Goal: Task Accomplishment & Management: Manage account settings

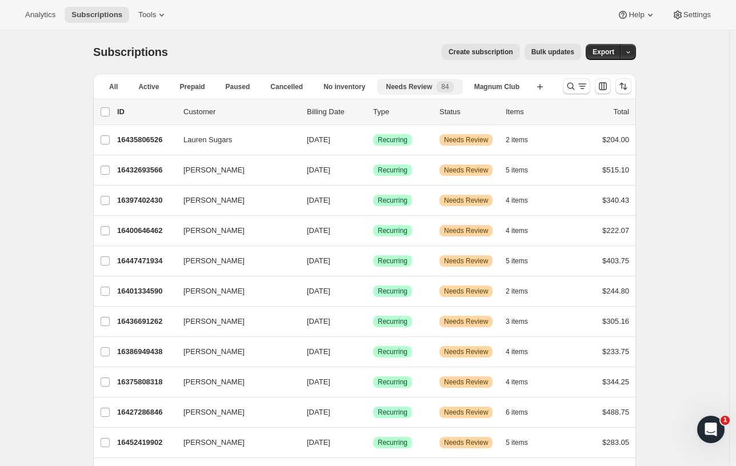
click at [408, 79] on button "Needs Review 84" at bounding box center [420, 87] width 86 height 16
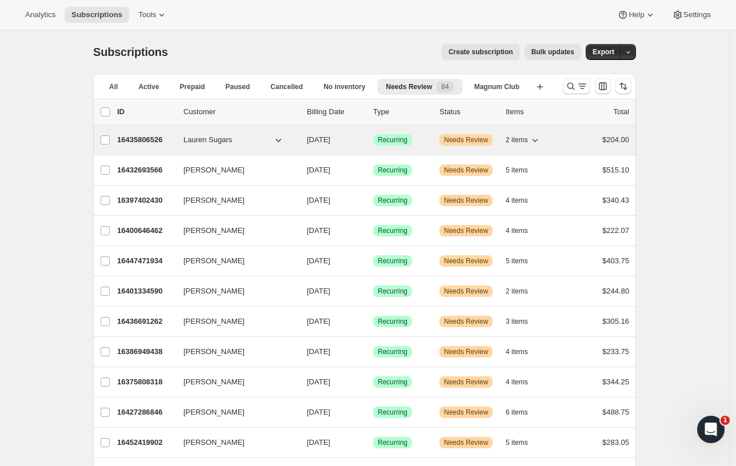
click at [143, 140] on p "16435806526" at bounding box center [145, 139] width 57 height 11
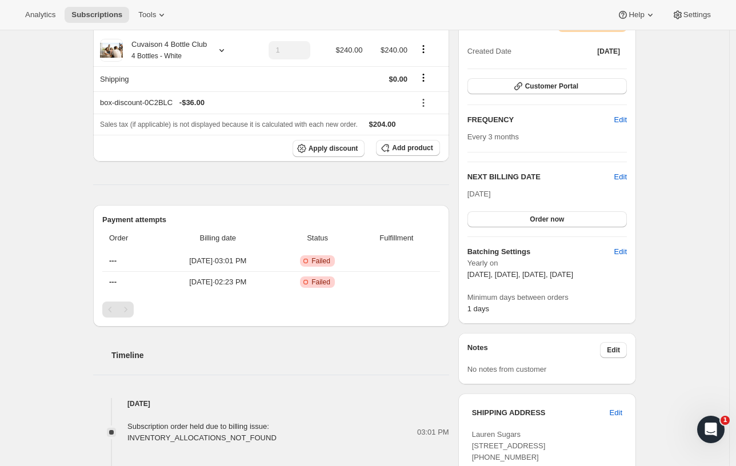
scroll to position [254, 0]
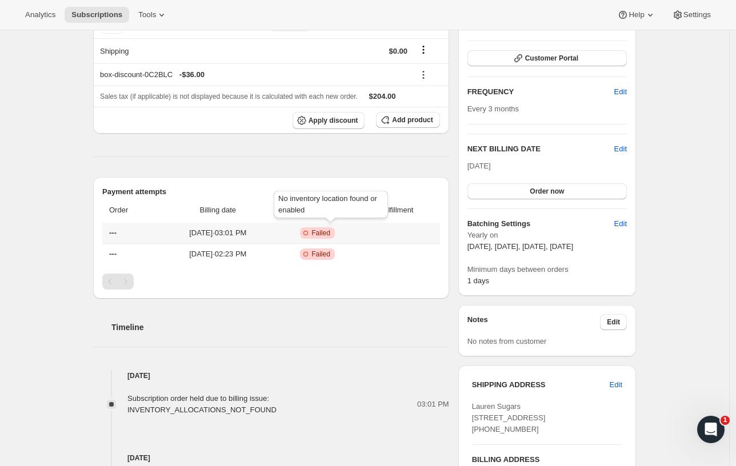
click at [327, 233] on span "Failed" at bounding box center [320, 233] width 19 height 9
click at [330, 251] on span "Failed" at bounding box center [320, 254] width 19 height 9
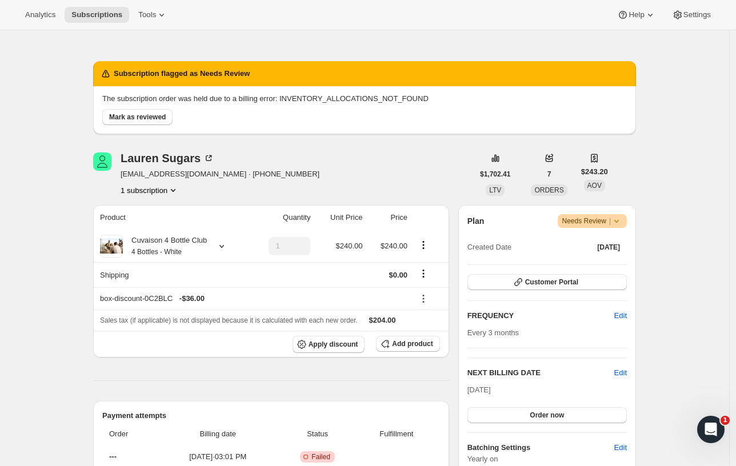
scroll to position [0, 0]
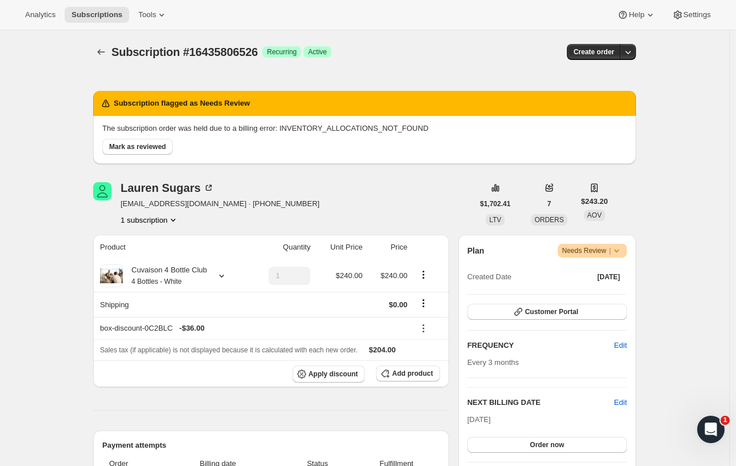
click at [167, 219] on button "1 subscription" at bounding box center [150, 219] width 58 height 11
click at [177, 218] on icon "Product actions" at bounding box center [172, 219] width 11 height 11
click at [309, 221] on div "Lauren Sugars [EMAIL_ADDRESS][DOMAIN_NAME] · [PHONE_NUMBER] 1 subscription" at bounding box center [283, 203] width 380 height 43
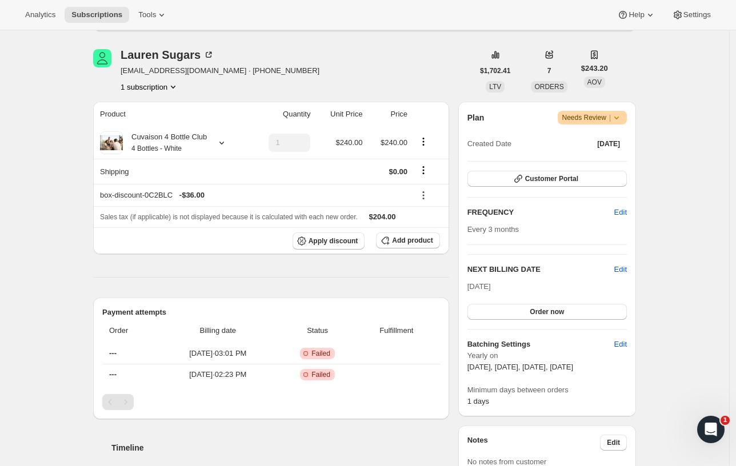
scroll to position [127, 0]
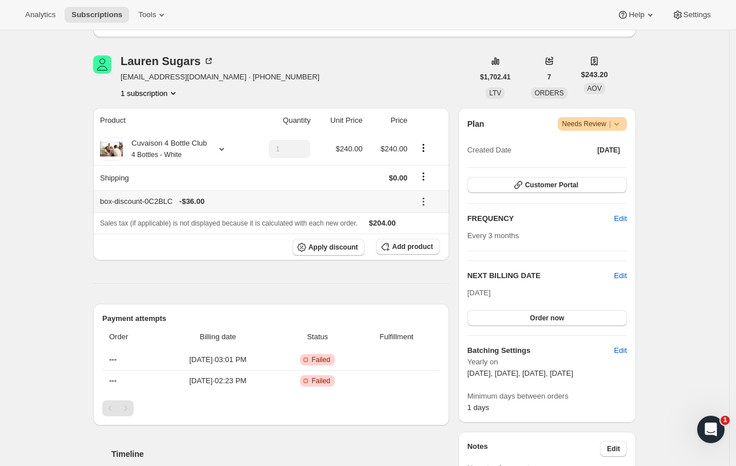
click at [424, 201] on icon at bounding box center [423, 201] width 11 height 11
click at [359, 199] on div "box-discount-0C2BLC - $36.00" at bounding box center [253, 201] width 307 height 11
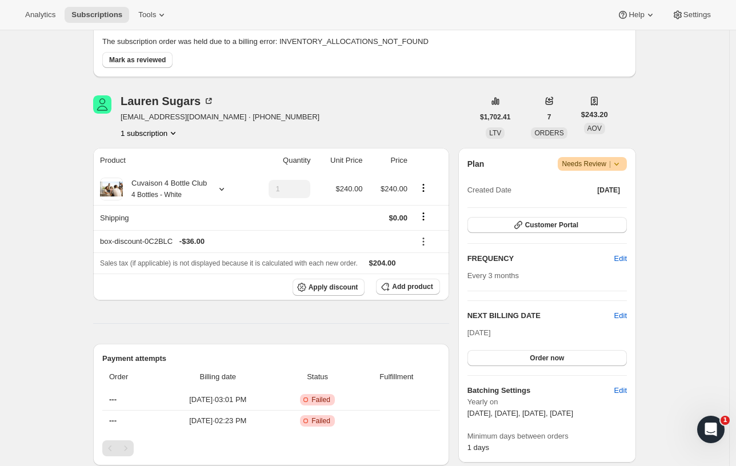
scroll to position [203, 0]
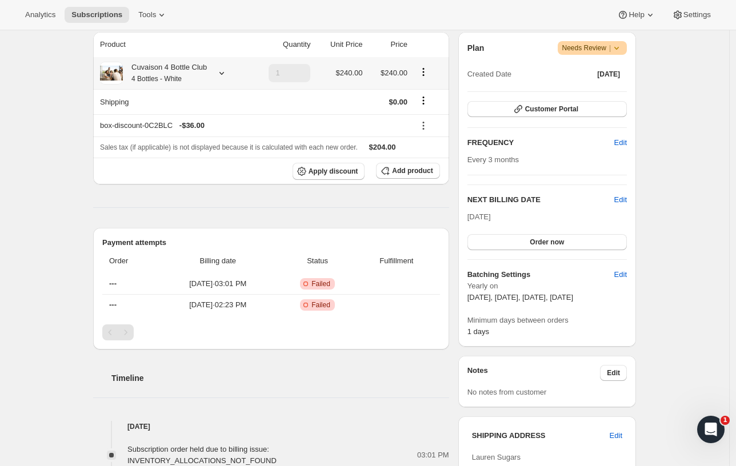
click at [424, 73] on icon "Product actions" at bounding box center [423, 71] width 11 height 11
click at [330, 302] on span "Failed" at bounding box center [320, 305] width 19 height 9
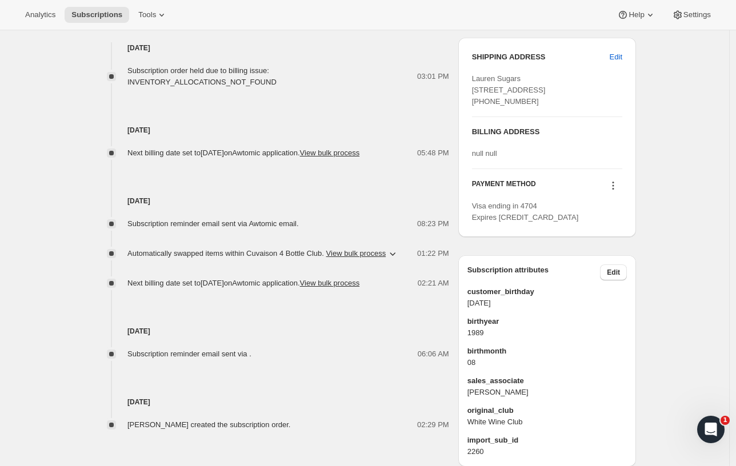
scroll to position [647, 0]
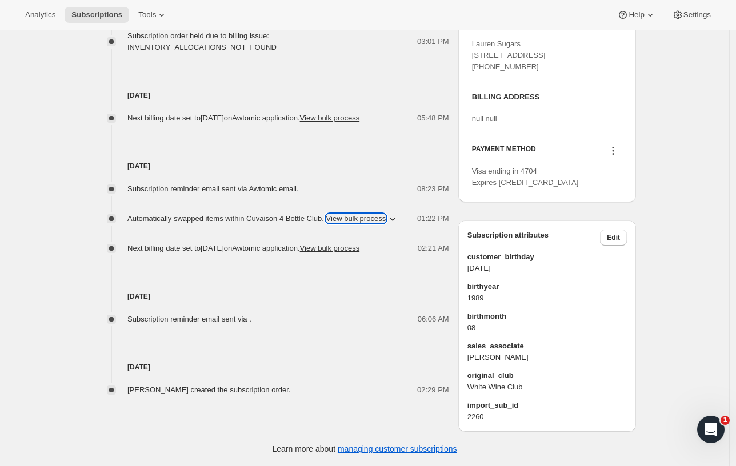
click at [350, 214] on button "View bulk process" at bounding box center [356, 218] width 60 height 9
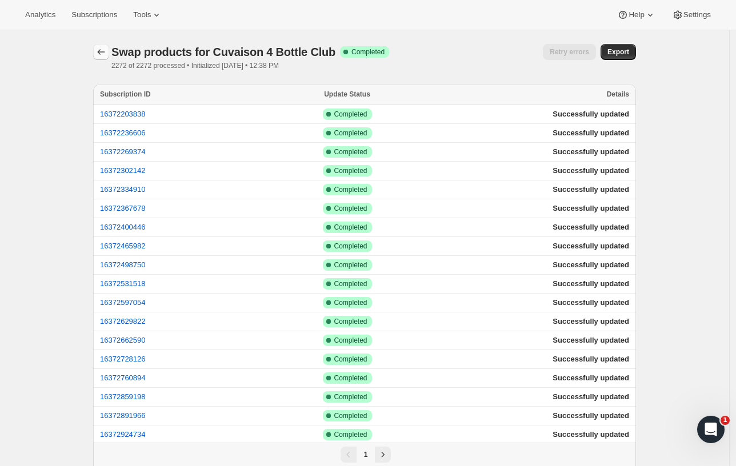
click at [102, 54] on icon "button" at bounding box center [100, 51] width 11 height 11
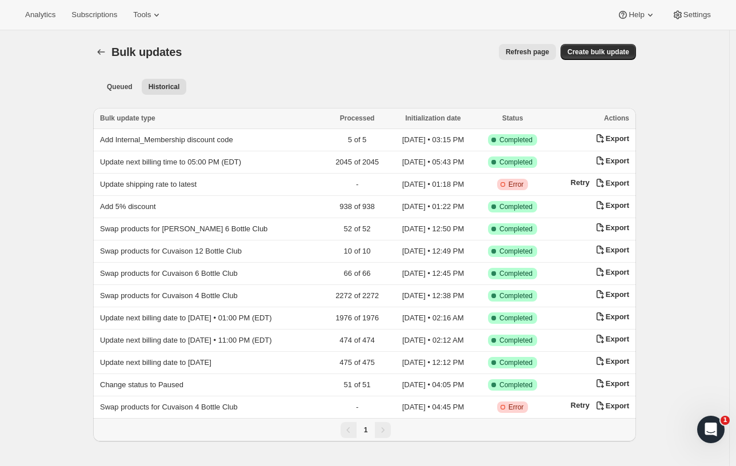
click at [522, 117] on span "Status" at bounding box center [512, 118] width 21 height 8
click at [532, 52] on span "Refresh page" at bounding box center [527, 51] width 43 height 9
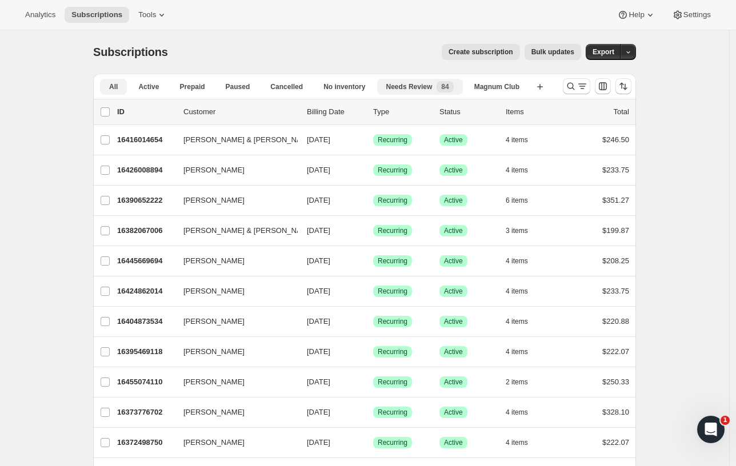
click at [417, 88] on span "Needs Review" at bounding box center [409, 86] width 46 height 9
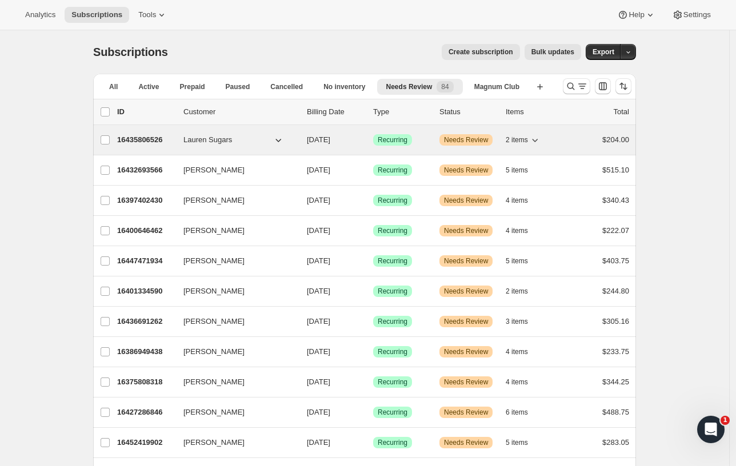
click at [283, 141] on icon "button" at bounding box center [278, 139] width 11 height 11
click at [278, 138] on icon "button" at bounding box center [278, 139] width 11 height 11
click at [280, 138] on icon "button" at bounding box center [278, 139] width 11 height 11
click at [146, 134] on p "16435806526" at bounding box center [145, 139] width 57 height 11
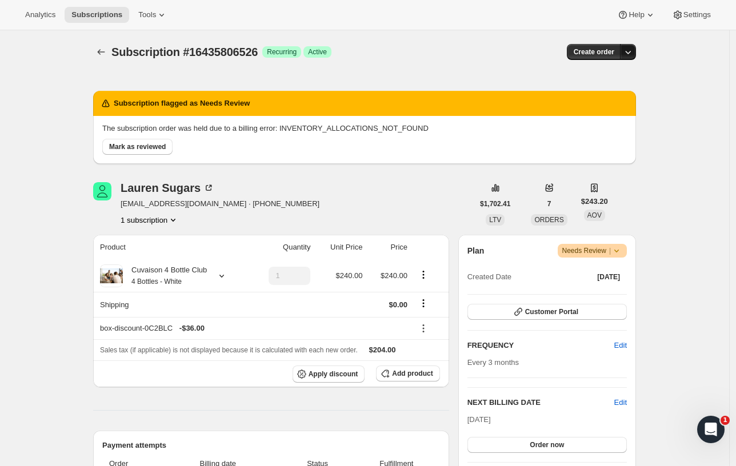
click at [633, 52] on icon "button" at bounding box center [627, 51] width 11 height 11
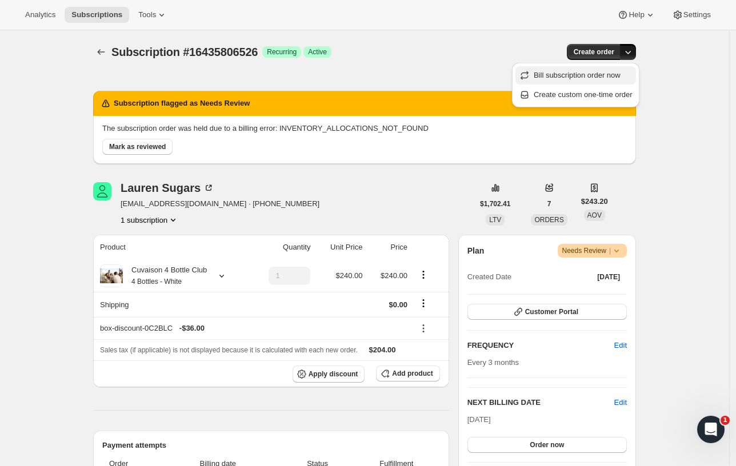
click at [609, 80] on span "Bill subscription order now" at bounding box center [583, 75] width 99 height 11
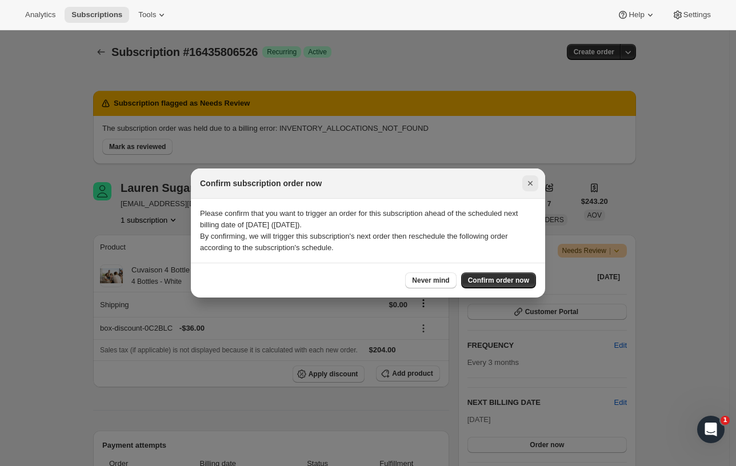
click at [533, 183] on icon "Close" at bounding box center [530, 183] width 11 height 11
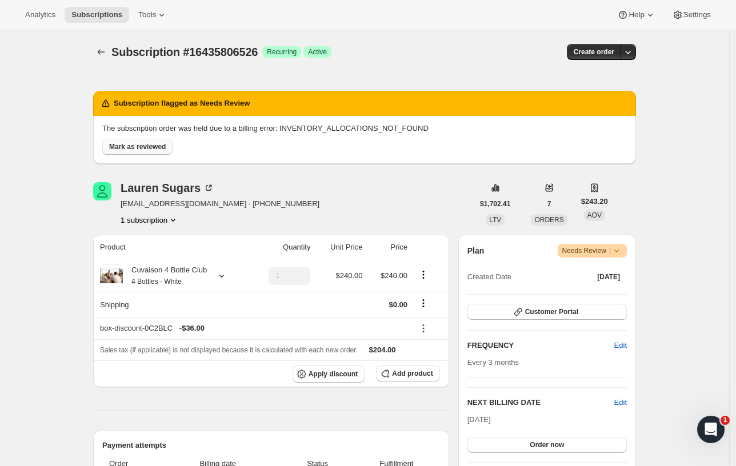
click at [157, 143] on span "Mark as reviewed" at bounding box center [137, 146] width 57 height 9
